Goal: Information Seeking & Learning: Learn about a topic

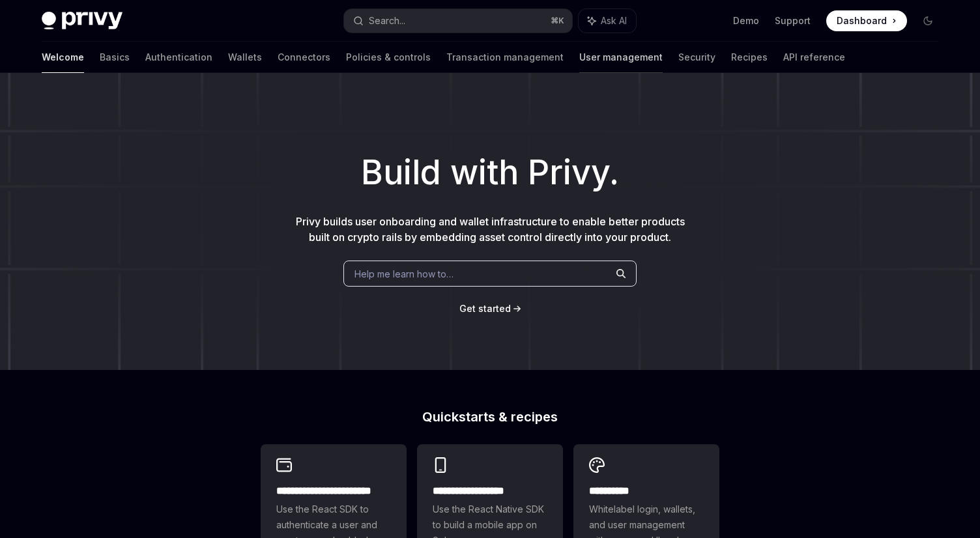
click at [579, 55] on link "User management" at bounding box center [620, 57] width 83 height 31
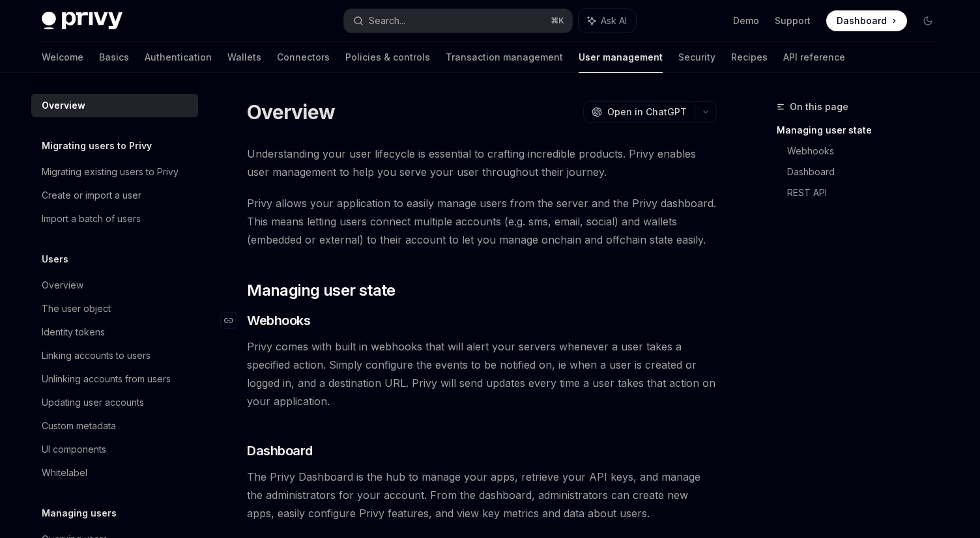
click at [445, 312] on h3 "​ Webhooks" at bounding box center [482, 320] width 470 height 18
click at [405, 328] on h3 "​ Webhooks" at bounding box center [482, 320] width 470 height 18
click at [74, 290] on div "Overview" at bounding box center [63, 285] width 42 height 16
type textarea "*"
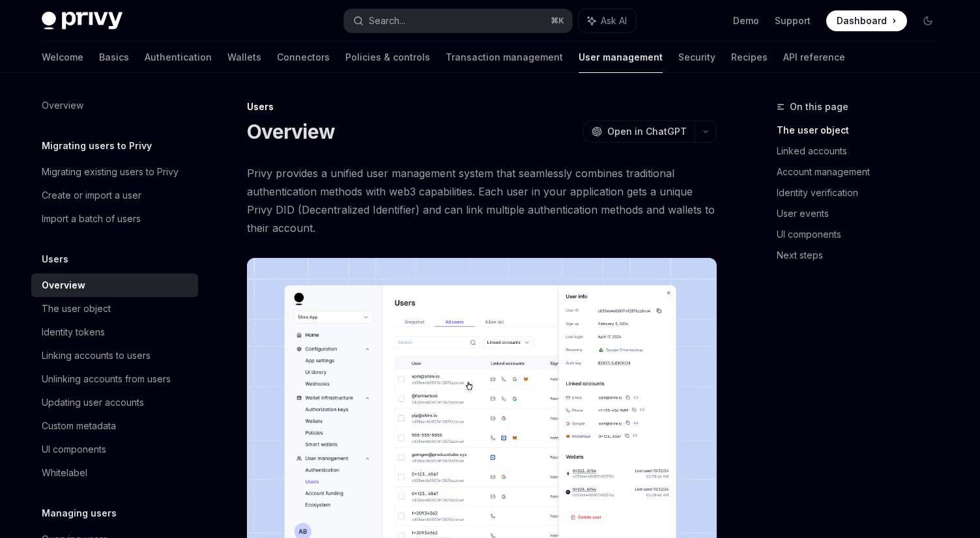
click at [495, 233] on span "Privy provides a unified user management system that seamlessly combines tradit…" at bounding box center [482, 200] width 470 height 73
